Goal: Information Seeking & Learning: Learn about a topic

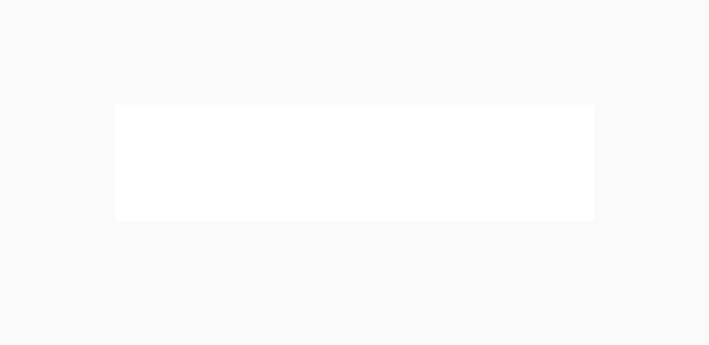
click at [281, 227] on div at bounding box center [354, 163] width 709 height 213
click at [686, 66] on div at bounding box center [354, 163] width 709 height 213
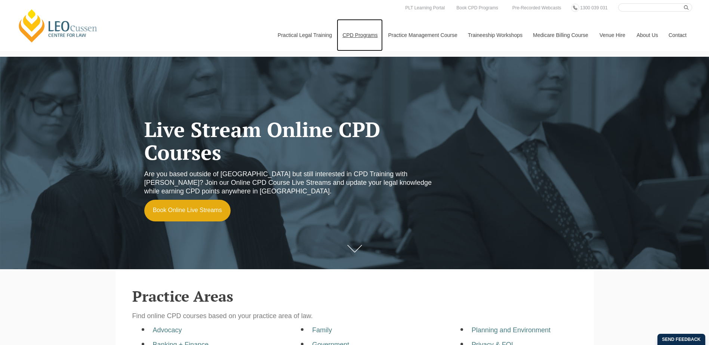
click at [352, 37] on link "CPD Programs" at bounding box center [360, 35] width 46 height 32
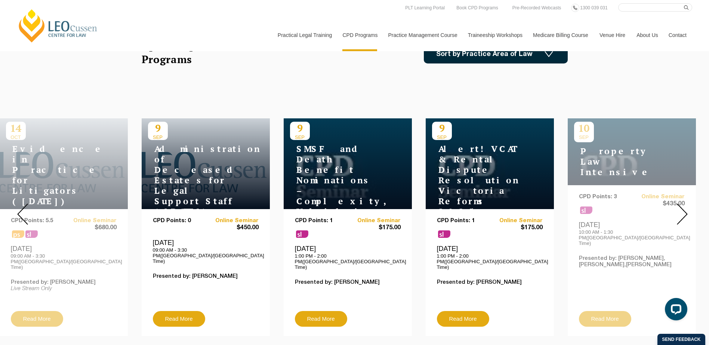
click at [684, 211] on img at bounding box center [682, 214] width 11 height 21
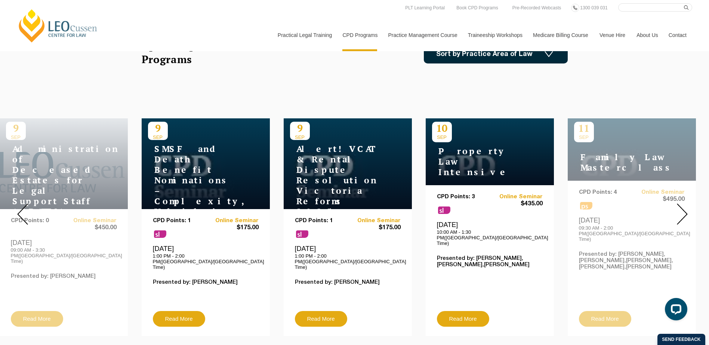
click at [684, 211] on img at bounding box center [682, 214] width 11 height 21
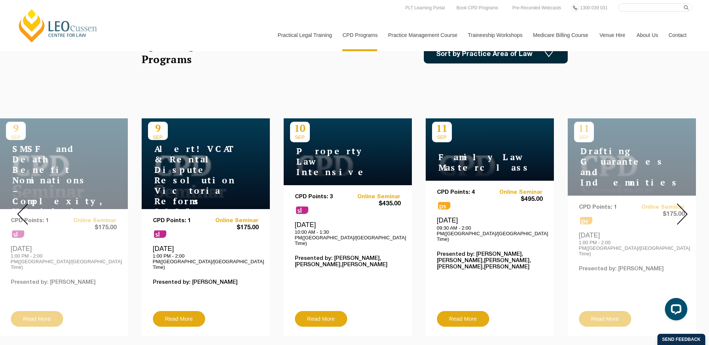
click at [684, 211] on img at bounding box center [682, 214] width 11 height 21
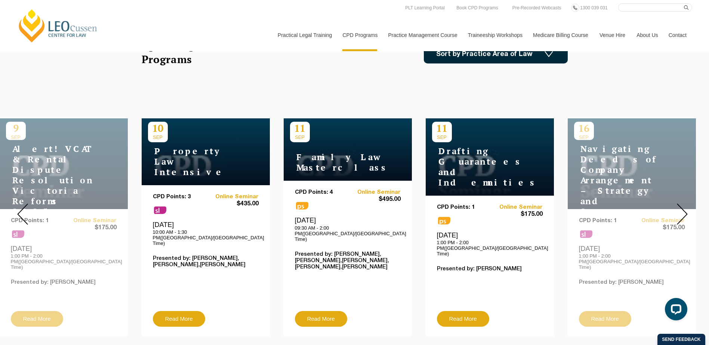
click at [684, 211] on img at bounding box center [682, 214] width 11 height 21
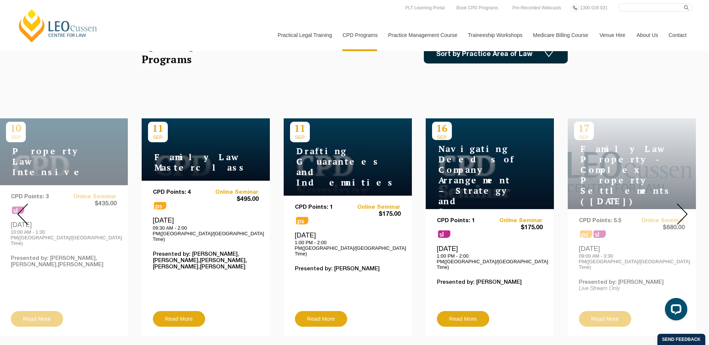
click at [684, 211] on img at bounding box center [682, 214] width 11 height 21
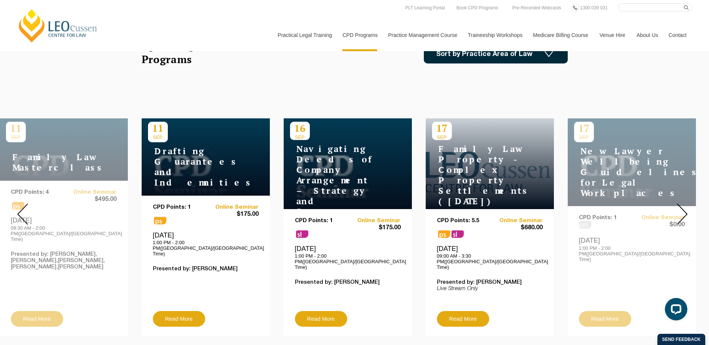
click at [684, 211] on img at bounding box center [682, 214] width 11 height 21
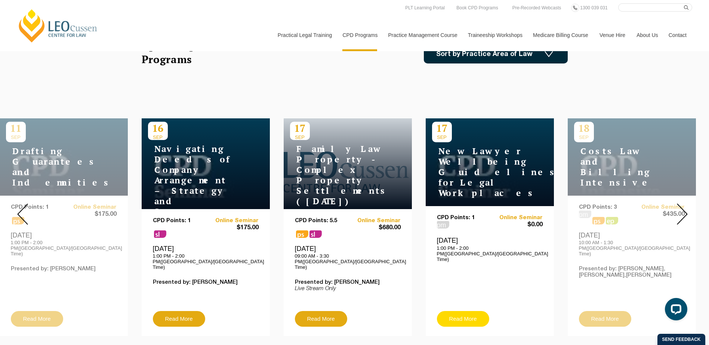
click at [455, 311] on link "Read More" at bounding box center [463, 319] width 52 height 16
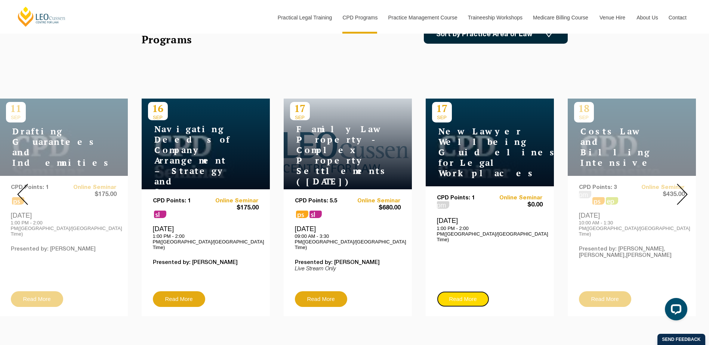
scroll to position [262, 0]
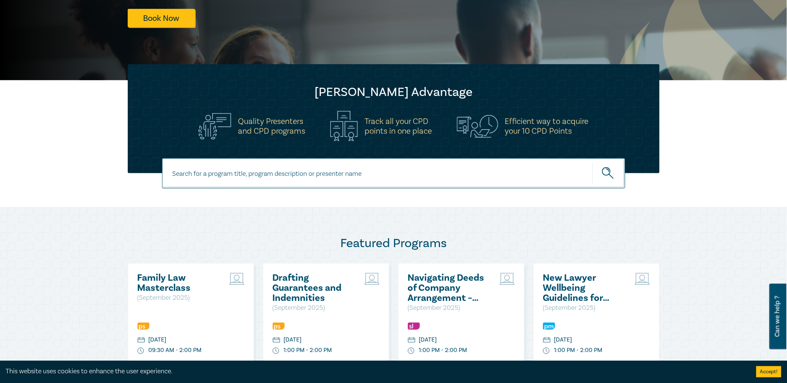
scroll to position [290, 0]
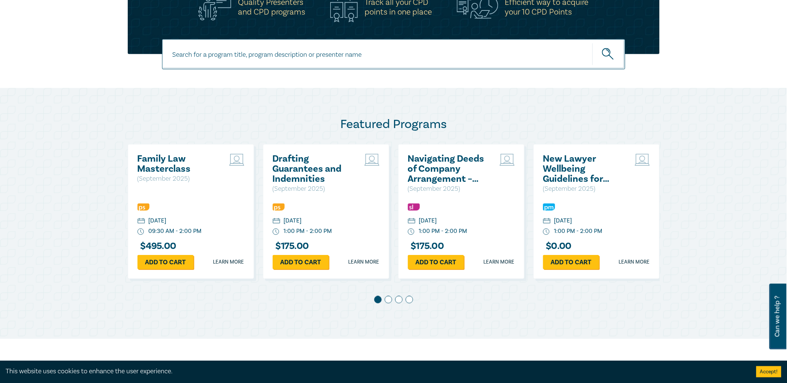
click at [580, 167] on h2 "New Lawyer Wellbeing Guidelines for Legal Workplaces" at bounding box center [583, 169] width 80 height 30
